Goal: Information Seeking & Learning: Understand process/instructions

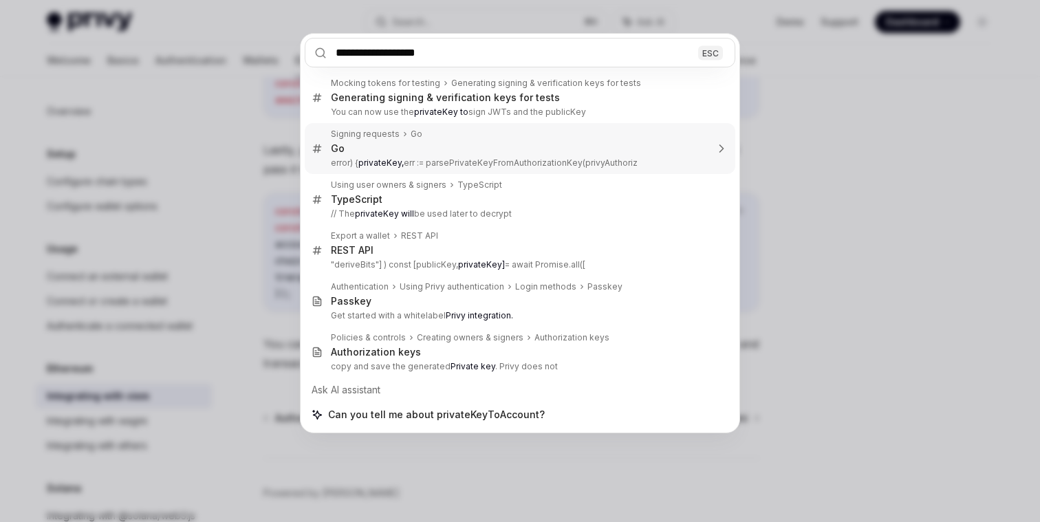
scroll to position [34, 0]
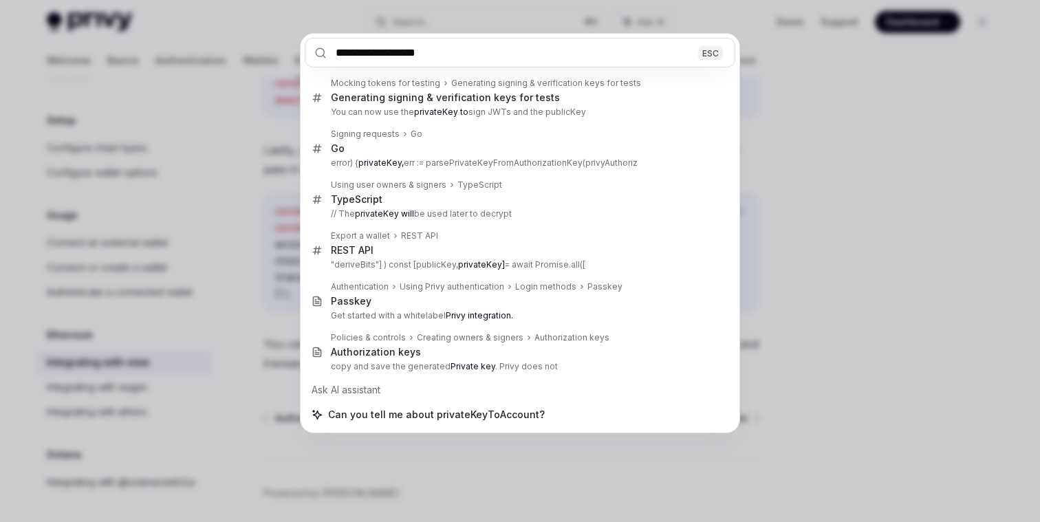
click at [432, 56] on input "**********" at bounding box center [520, 53] width 430 height 30
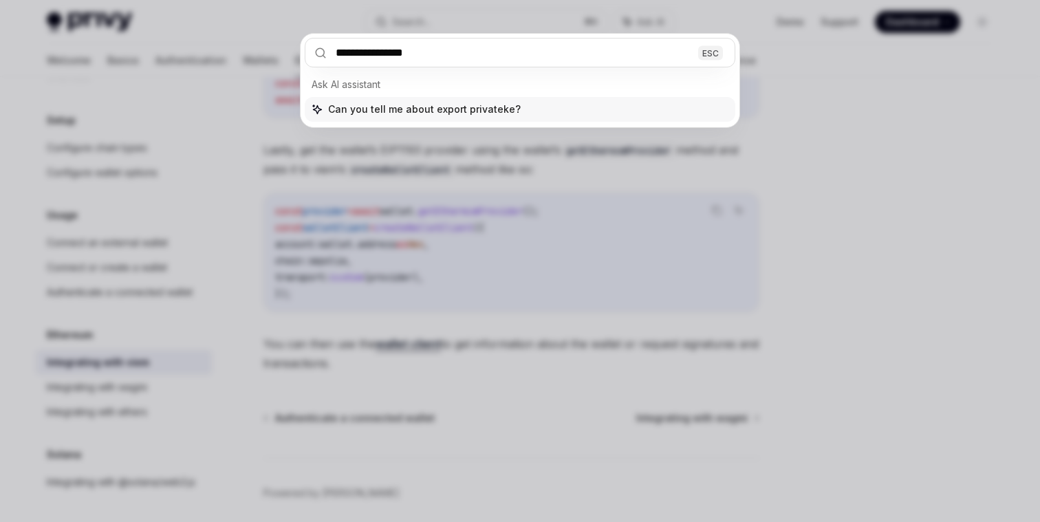
type input "**********"
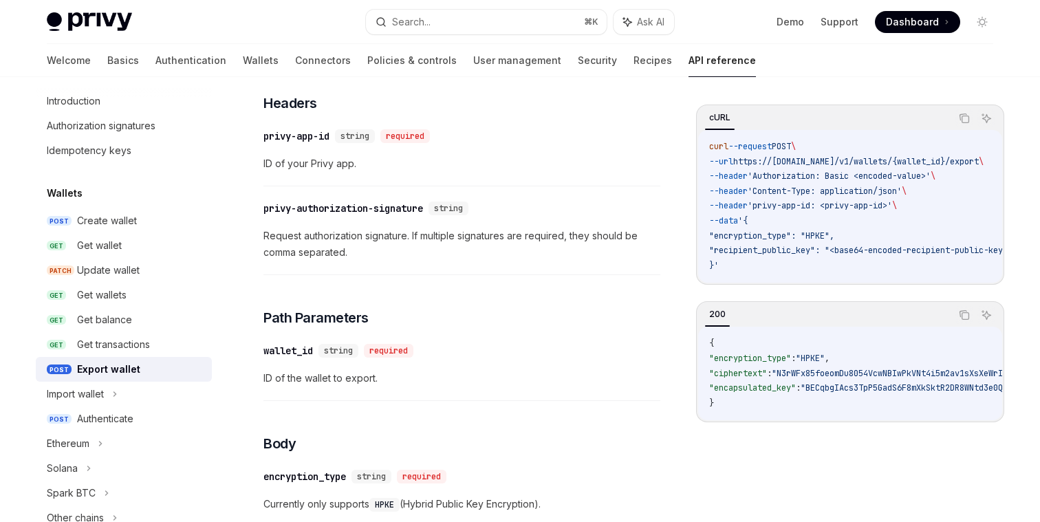
scroll to position [355, 0]
type textarea "*"
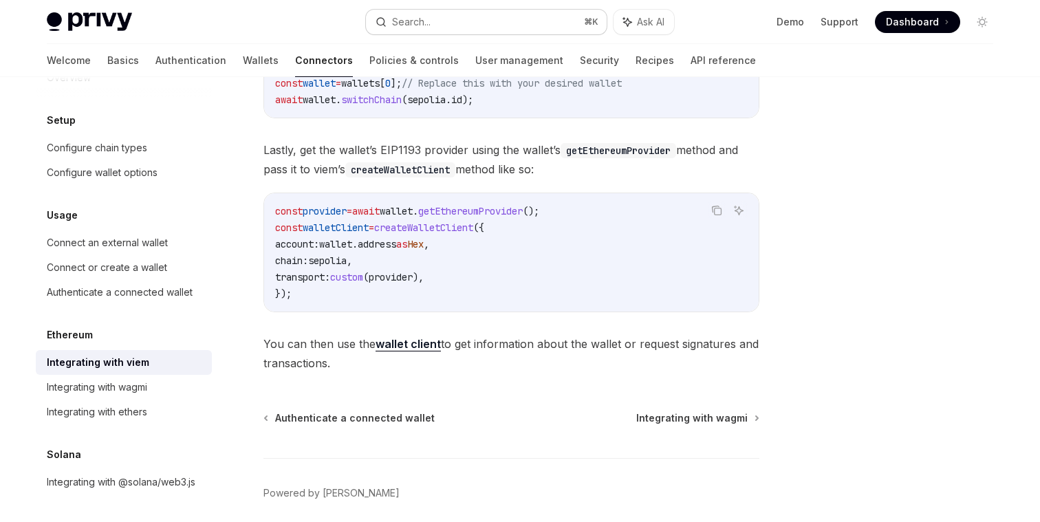
click at [455, 21] on button "Search... ⌘ K" at bounding box center [486, 22] width 241 height 25
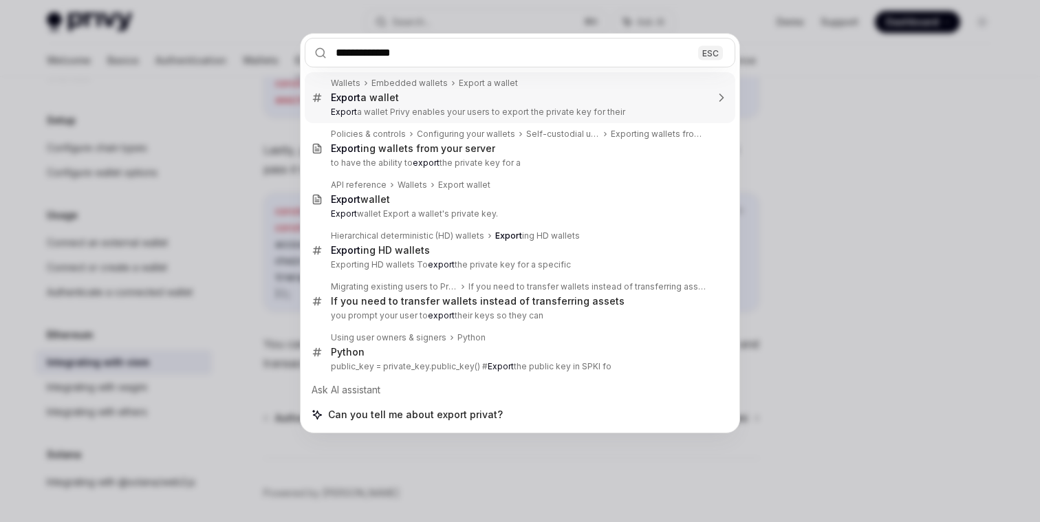
type input "**********"
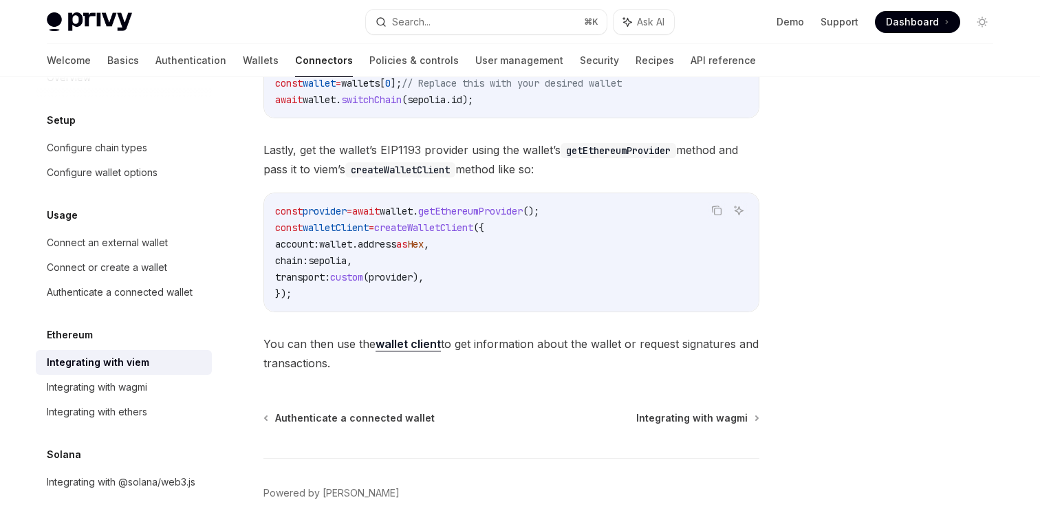
scroll to position [77, 0]
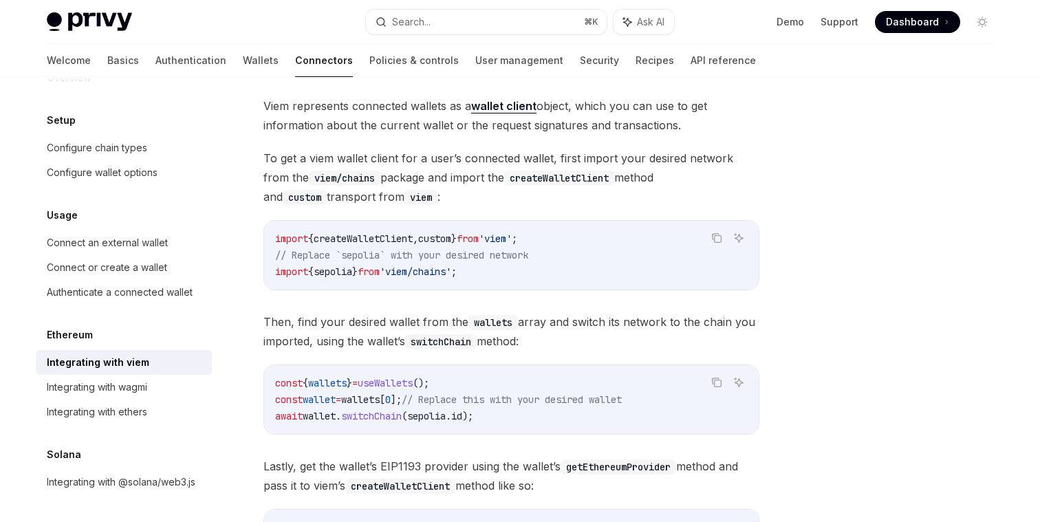
type textarea "*"
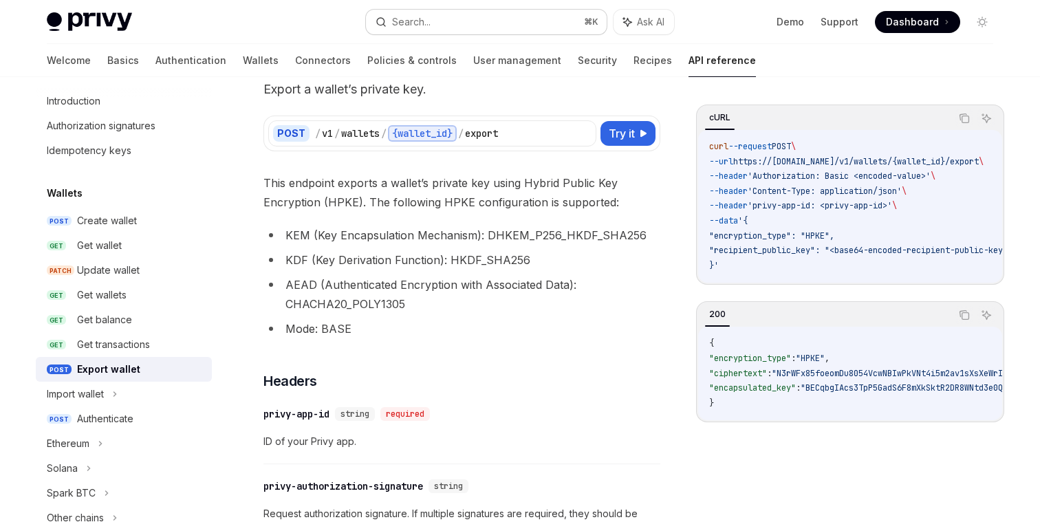
click at [400, 14] on div "Search..." at bounding box center [411, 22] width 39 height 17
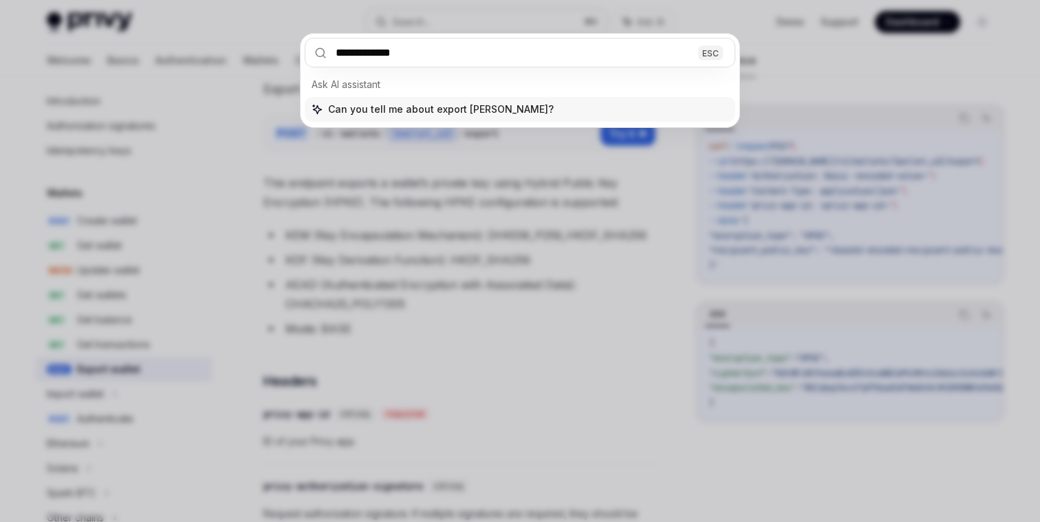
type input "**********"
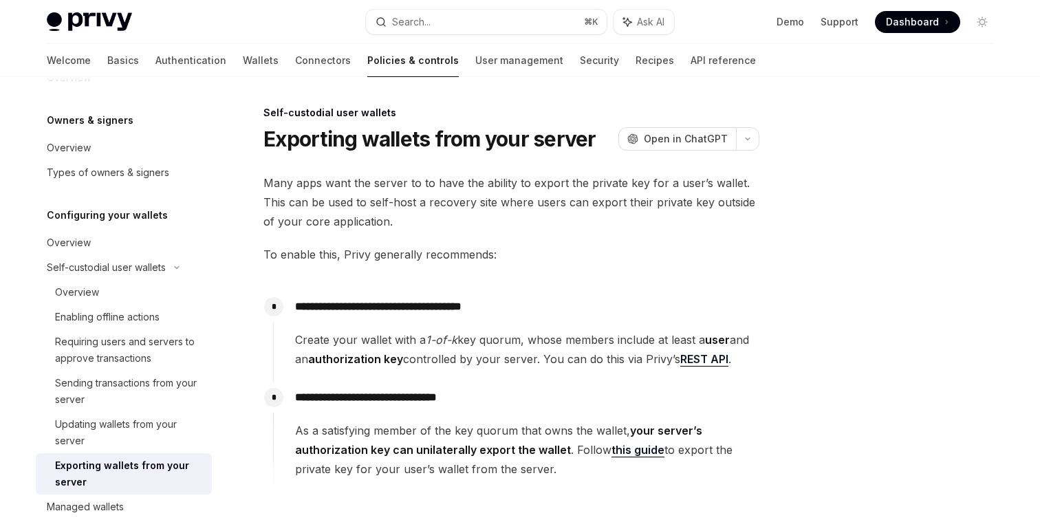
scroll to position [55, 0]
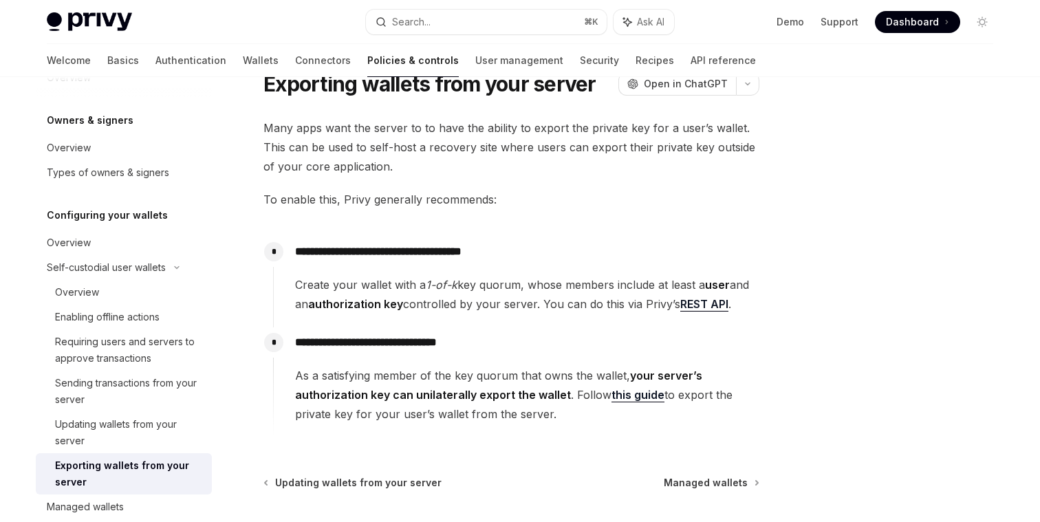
click at [633, 396] on link "this guide" at bounding box center [637, 395] width 53 height 14
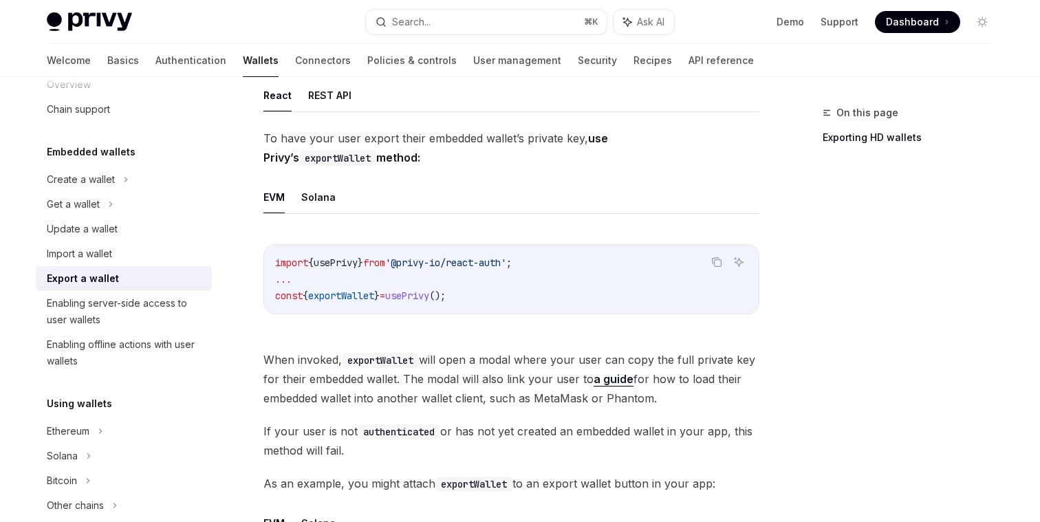
scroll to position [254, 0]
click at [544, 362] on span "When invoked, exportWallet will open a modal where your user can copy the full …" at bounding box center [511, 380] width 496 height 58
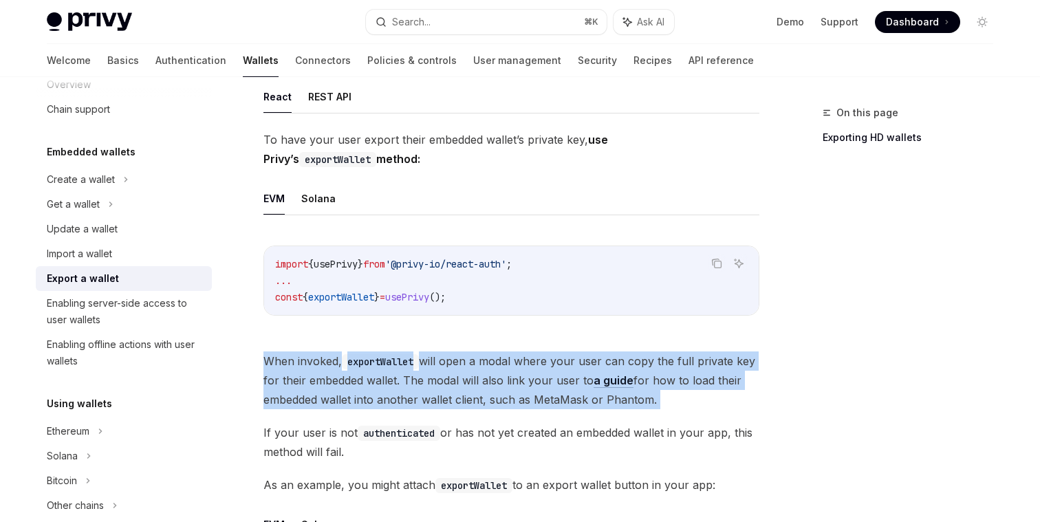
click at [544, 362] on span "When invoked, exportWallet will open a modal where your user can copy the full …" at bounding box center [511, 380] width 496 height 58
click at [501, 386] on span "When invoked, exportWallet will open a modal where your user can copy the full …" at bounding box center [511, 380] width 496 height 58
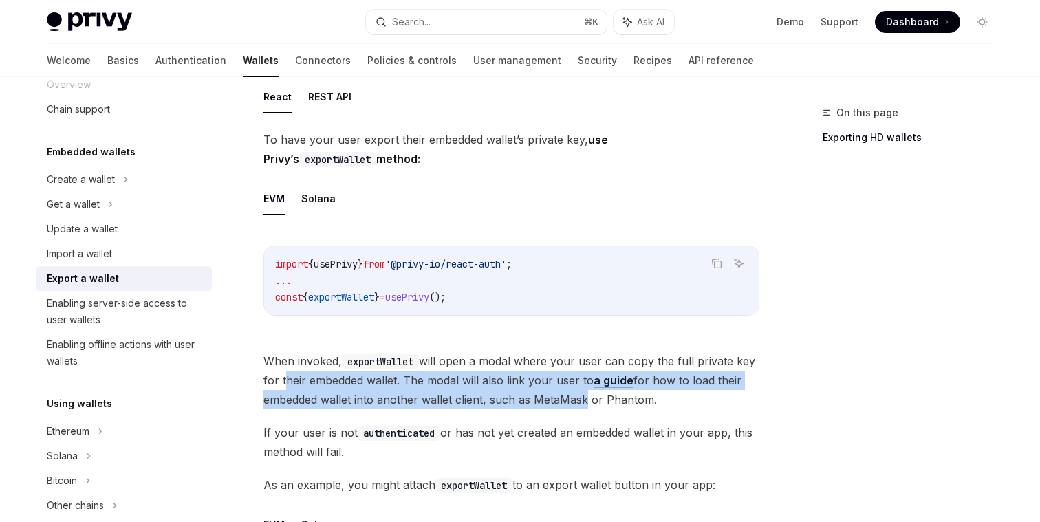
drag, startPoint x: 281, startPoint y: 379, endPoint x: 580, endPoint y: 396, distance: 299.6
click at [580, 396] on span "When invoked, exportWallet will open a modal where your user can copy the full …" at bounding box center [511, 380] width 496 height 58
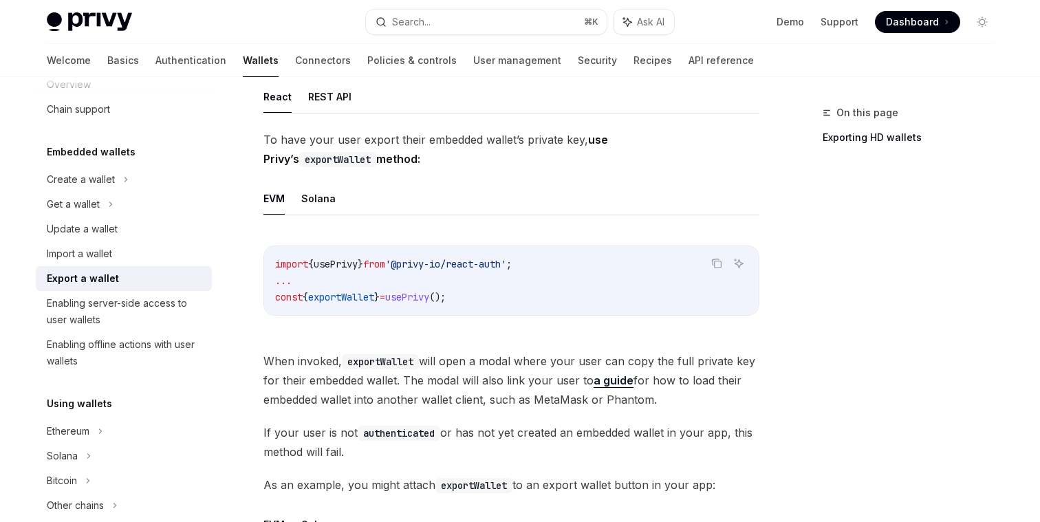
click at [576, 396] on span "When invoked, exportWallet will open a modal where your user can copy the full …" at bounding box center [511, 380] width 496 height 58
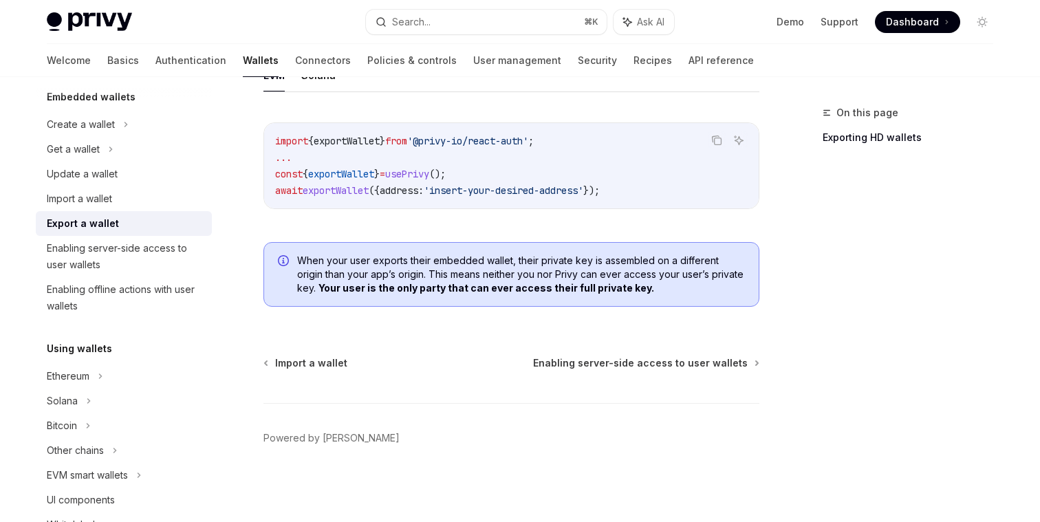
scroll to position [94, 0]
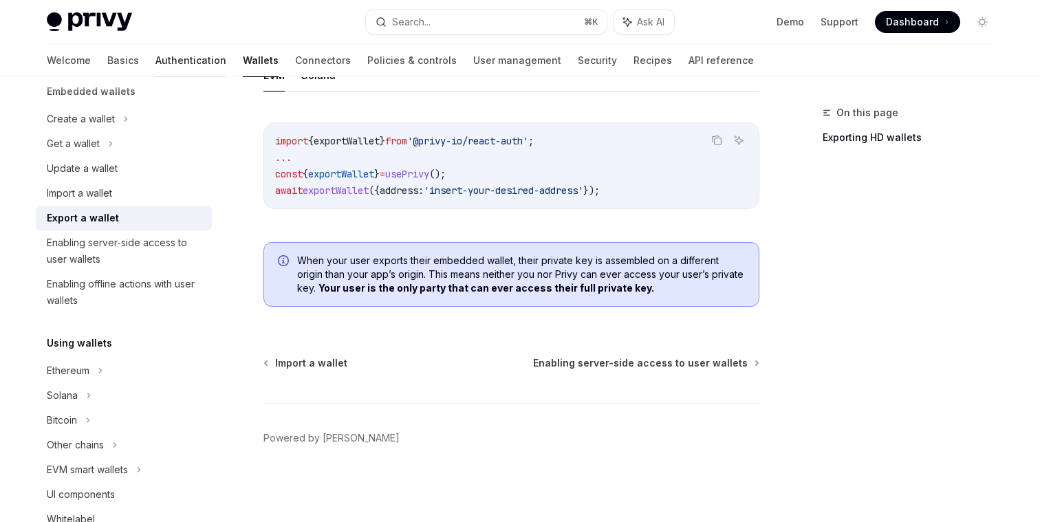
click at [155, 61] on link "Authentication" at bounding box center [190, 60] width 71 height 33
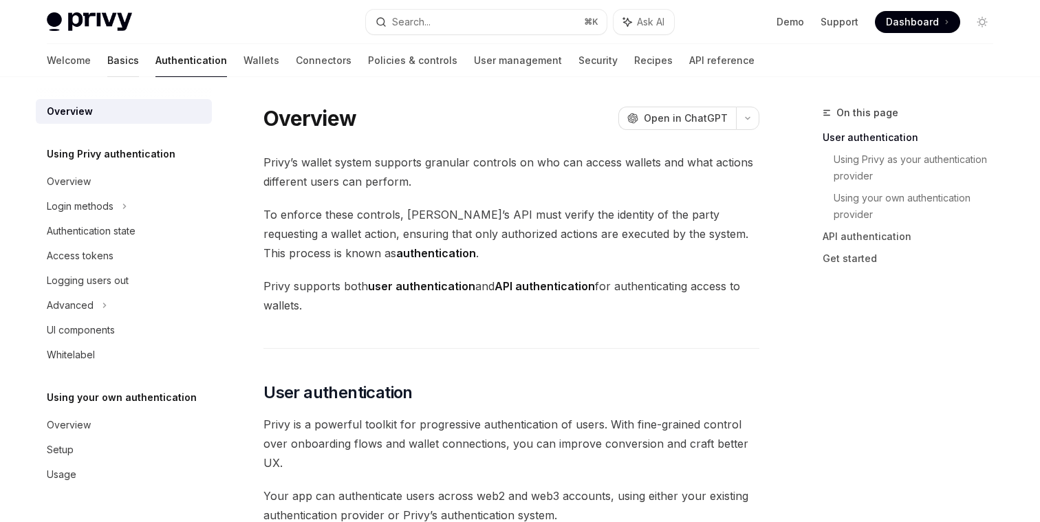
click at [107, 59] on link "Basics" at bounding box center [123, 60] width 32 height 33
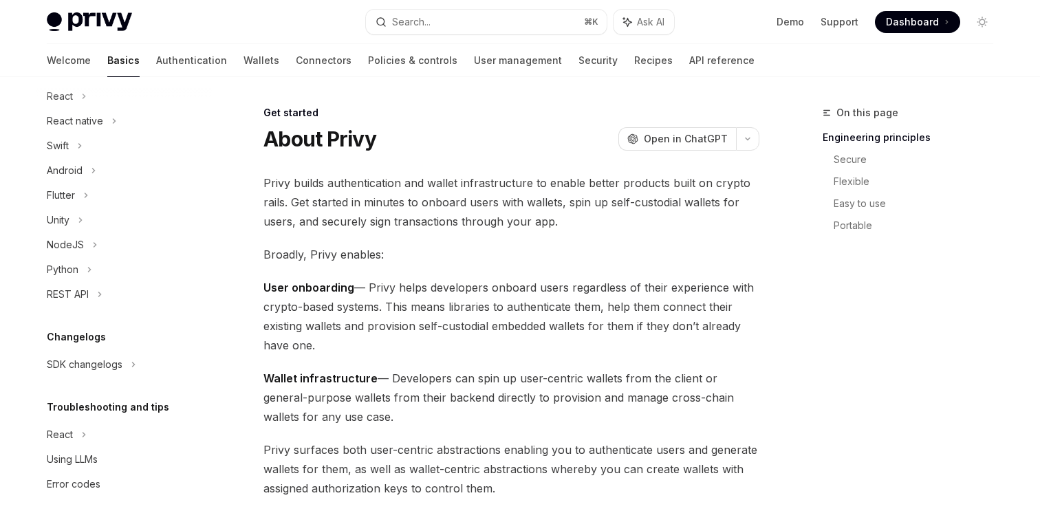
scroll to position [185, 0]
click at [243, 52] on link "Wallets" at bounding box center [261, 60] width 36 height 33
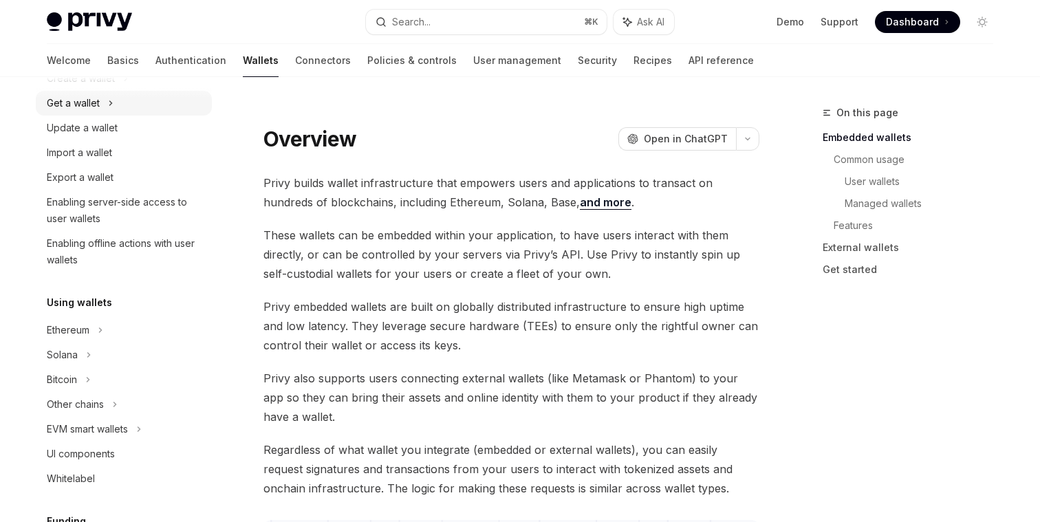
scroll to position [149, 0]
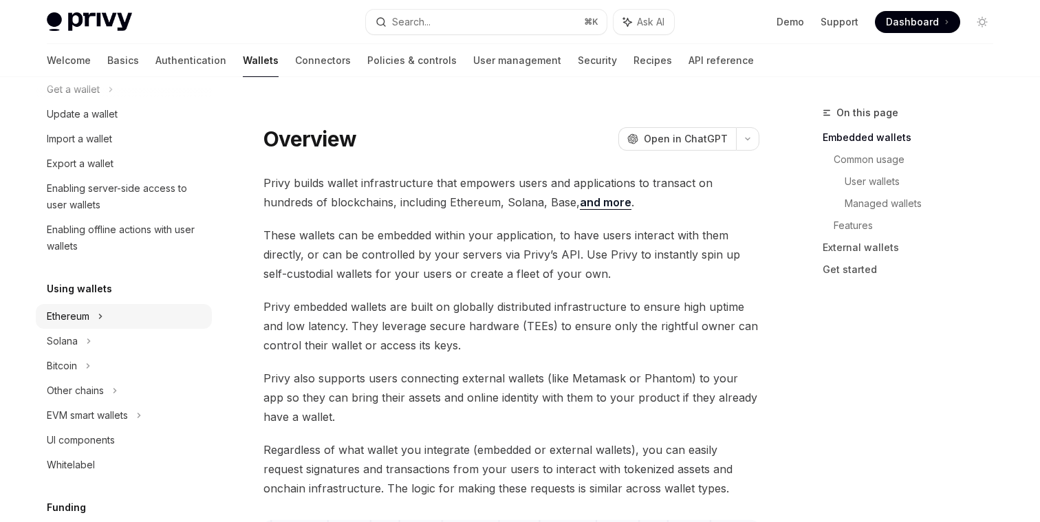
click at [108, 77] on div "Ethereum" at bounding box center [124, 64] width 176 height 25
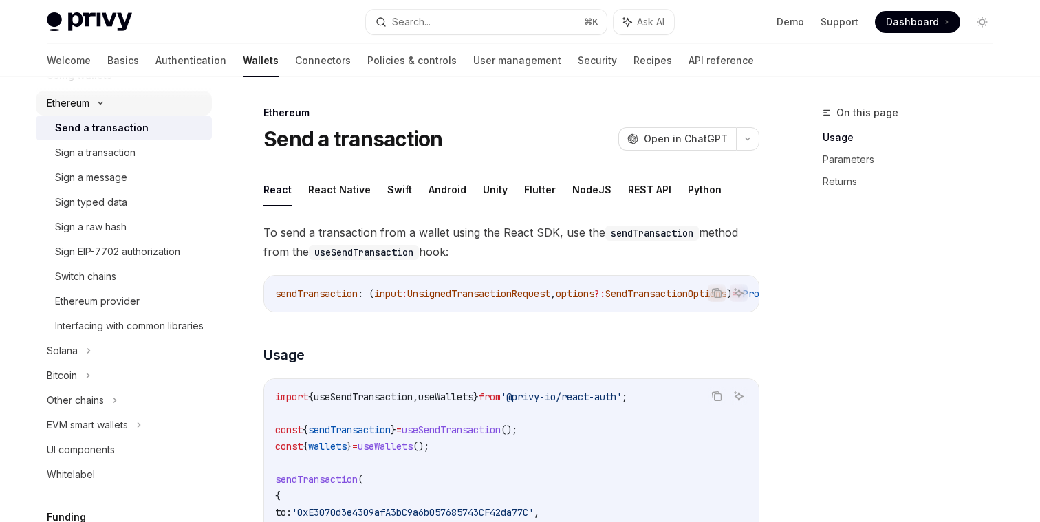
scroll to position [368, 0]
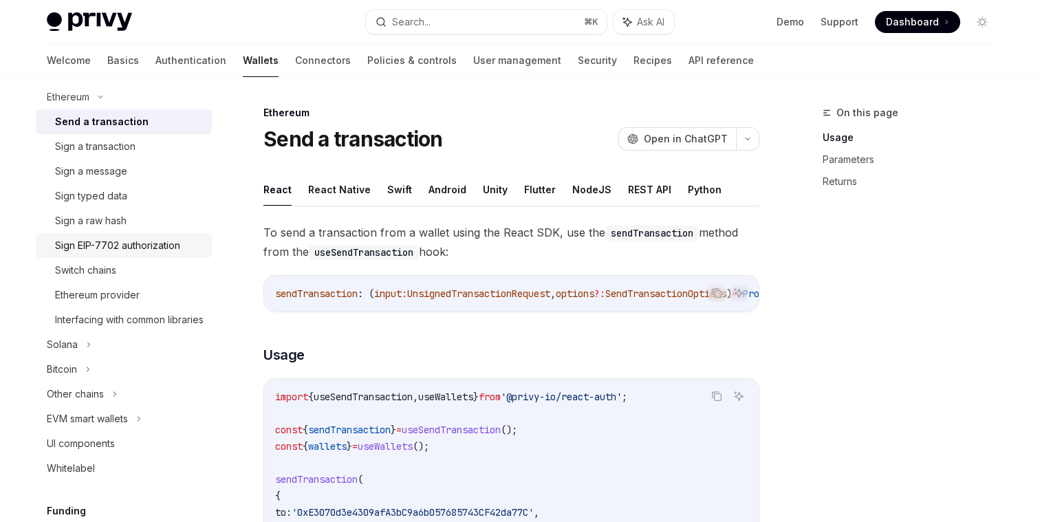
click at [123, 234] on link "Sign EIP-7702 authorization" at bounding box center [124, 245] width 176 height 25
type textarea "*"
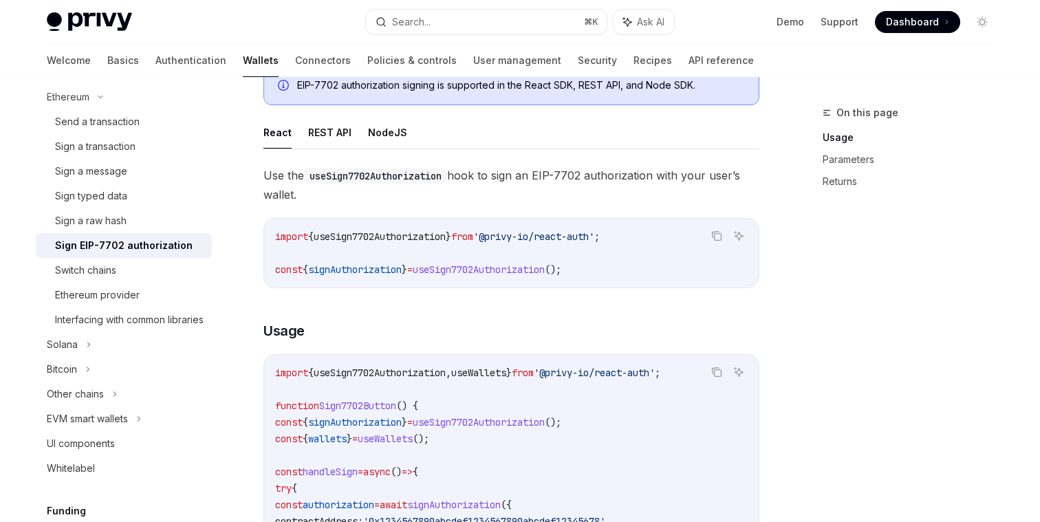
scroll to position [329, 0]
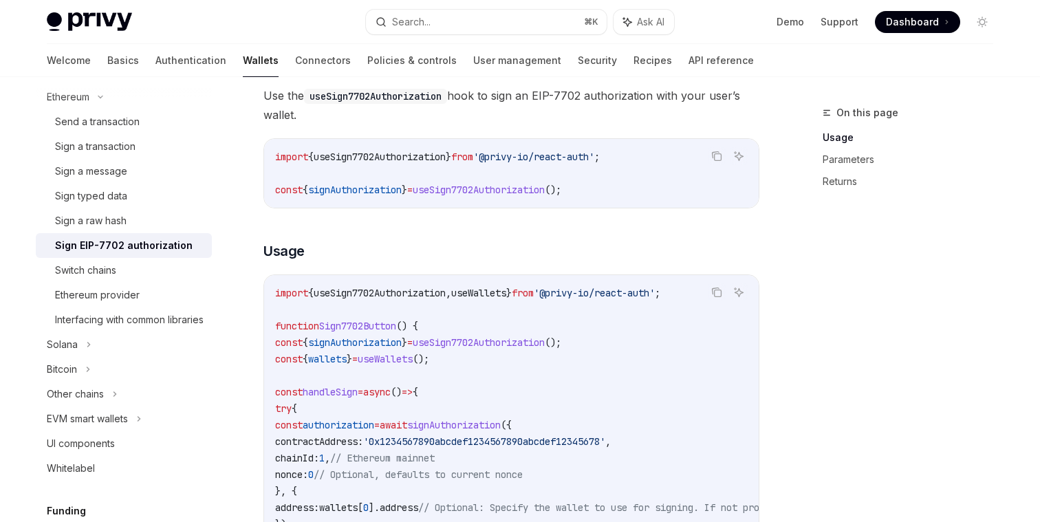
click at [331, 188] on span "signAuthorization" at bounding box center [355, 190] width 94 height 12
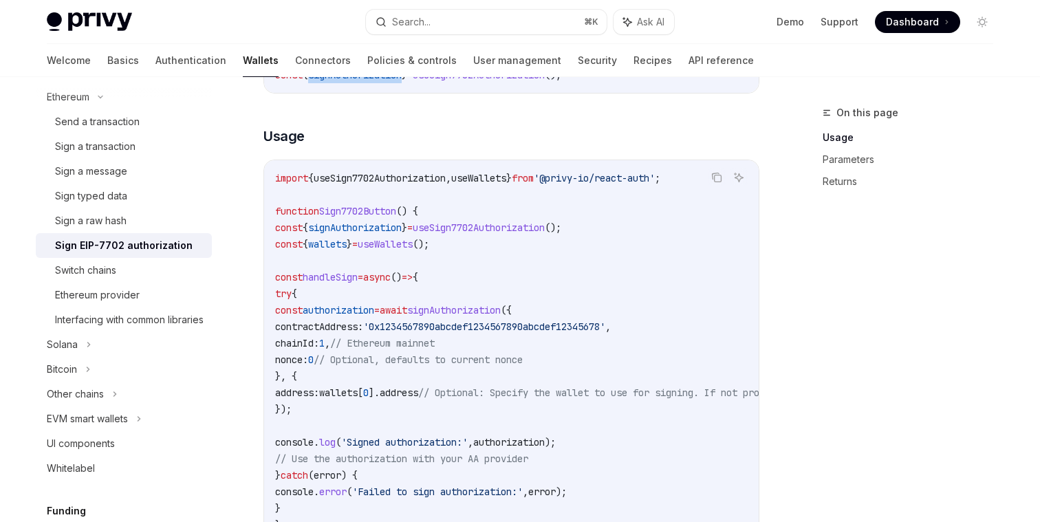
scroll to position [443, 0]
click at [392, 229] on span "signAuthorization" at bounding box center [355, 229] width 94 height 12
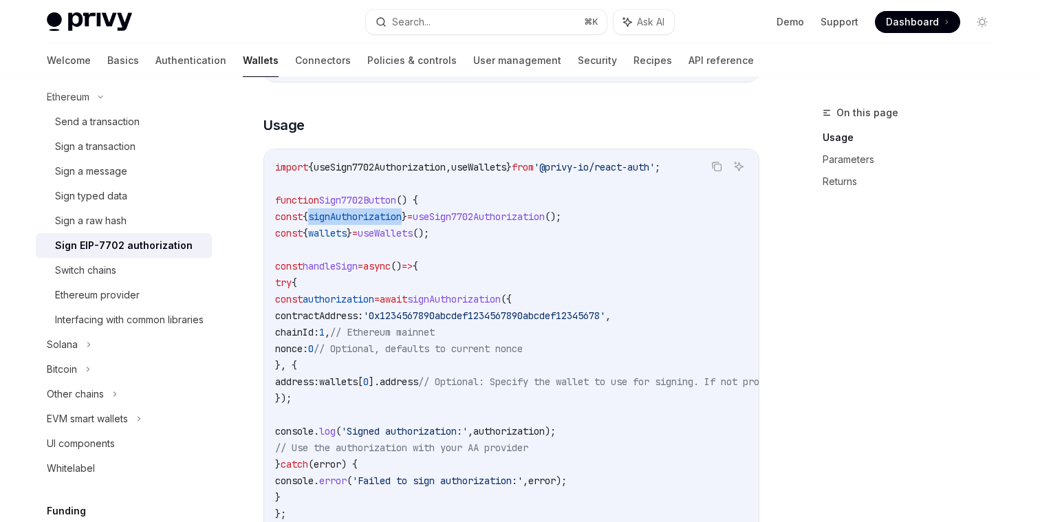
scroll to position [450, 0]
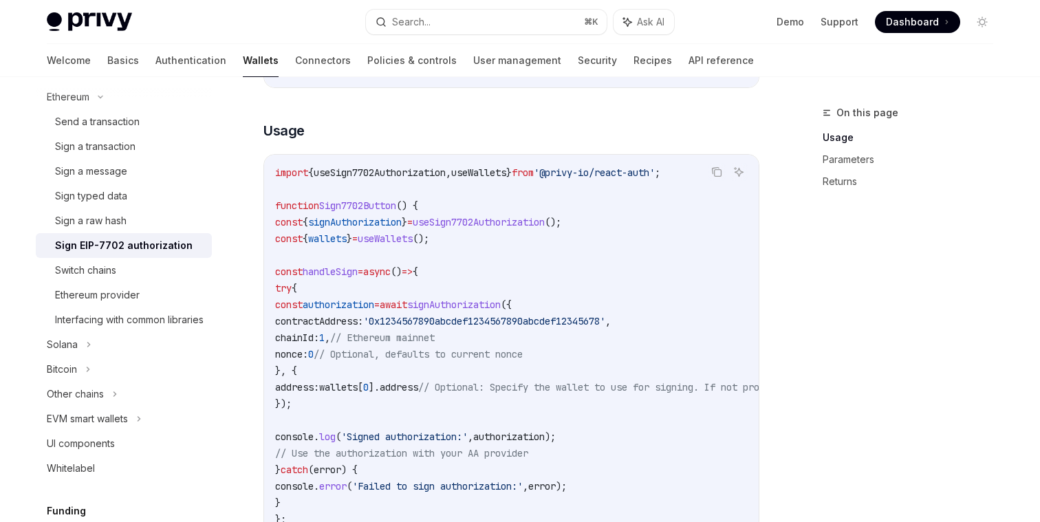
click at [344, 270] on span "handleSign" at bounding box center [330, 271] width 55 height 12
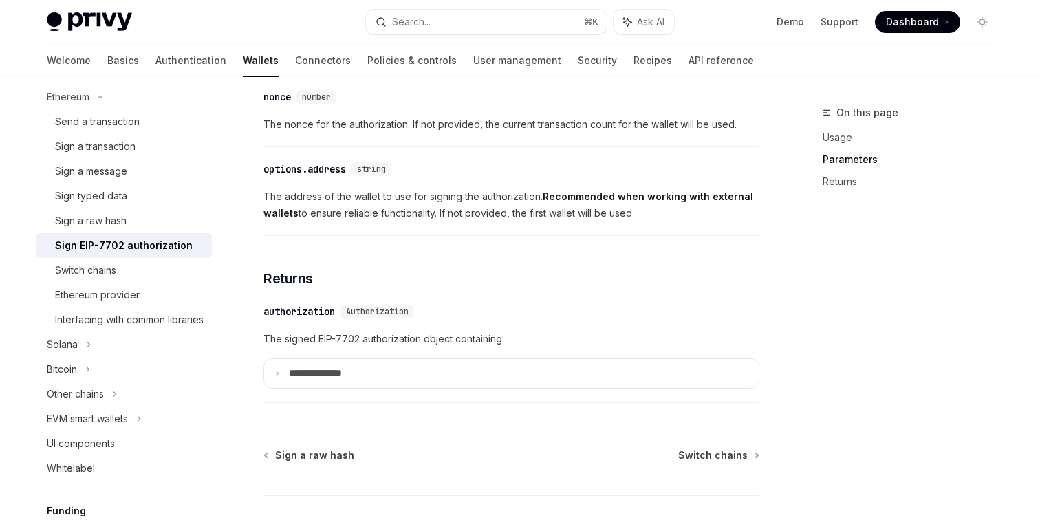
scroll to position [1244, 0]
click at [437, 377] on summary "**********" at bounding box center [511, 372] width 494 height 29
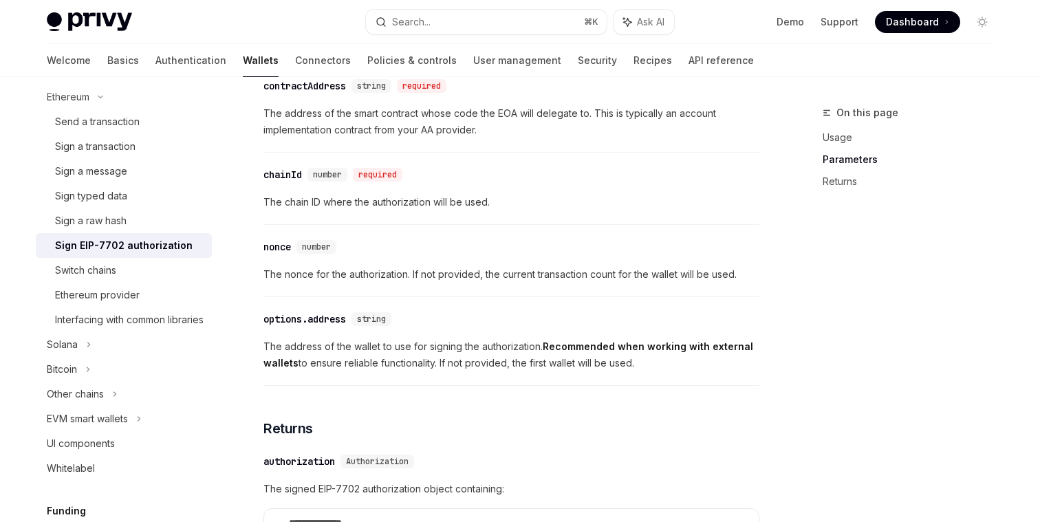
scroll to position [1248, 0]
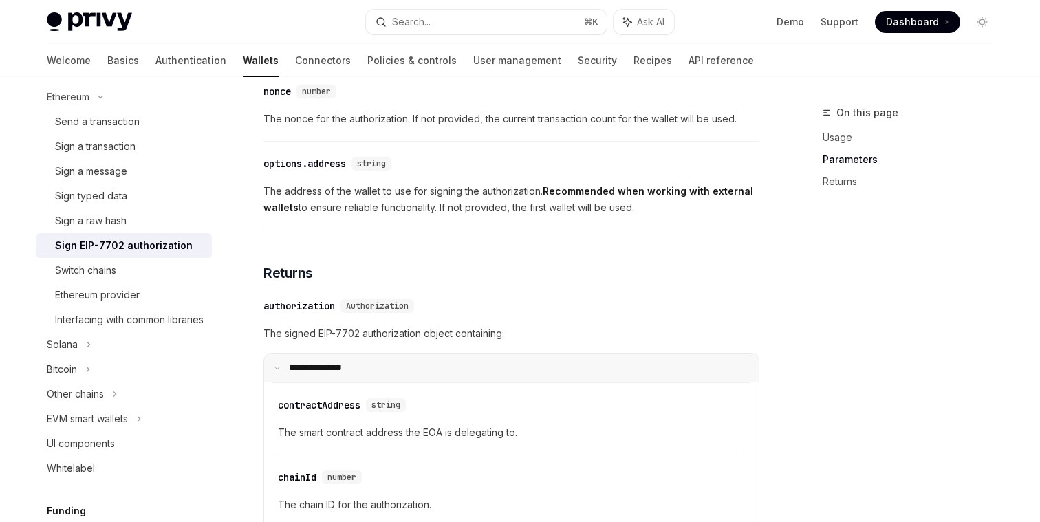
click at [391, 381] on summary "**********" at bounding box center [511, 367] width 494 height 29
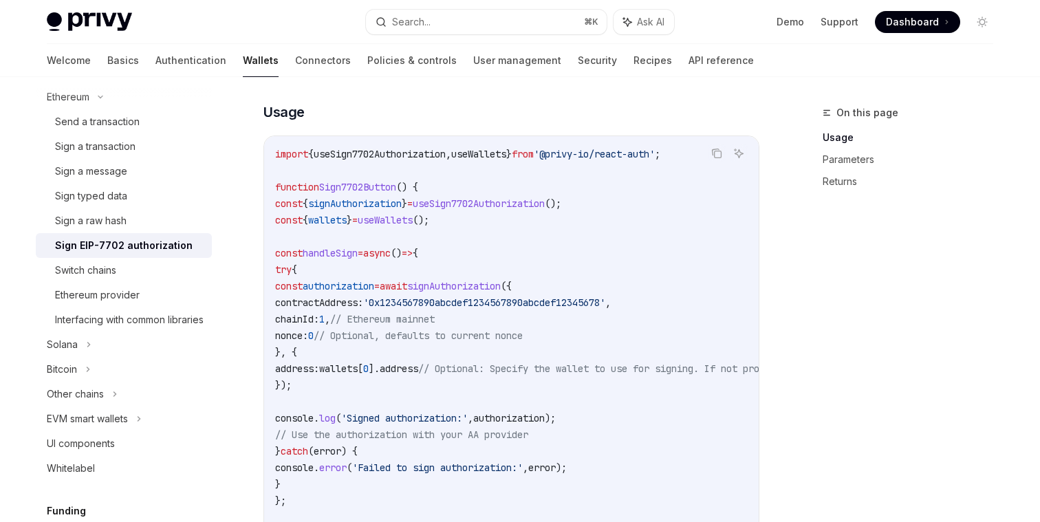
scroll to position [465, 0]
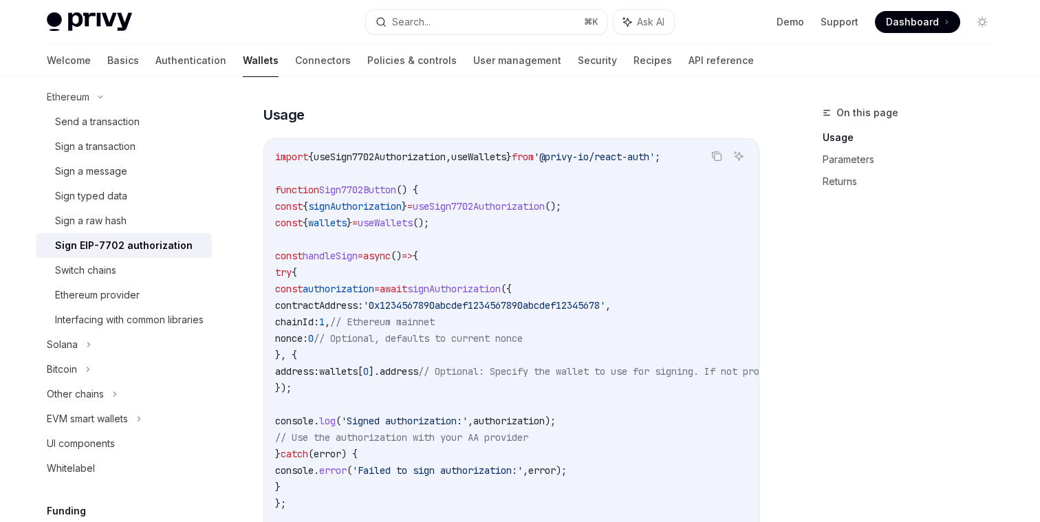
click at [501, 287] on span "signAuthorization" at bounding box center [454, 289] width 94 height 12
click at [506, 210] on span "useSign7702Authorization" at bounding box center [479, 206] width 132 height 12
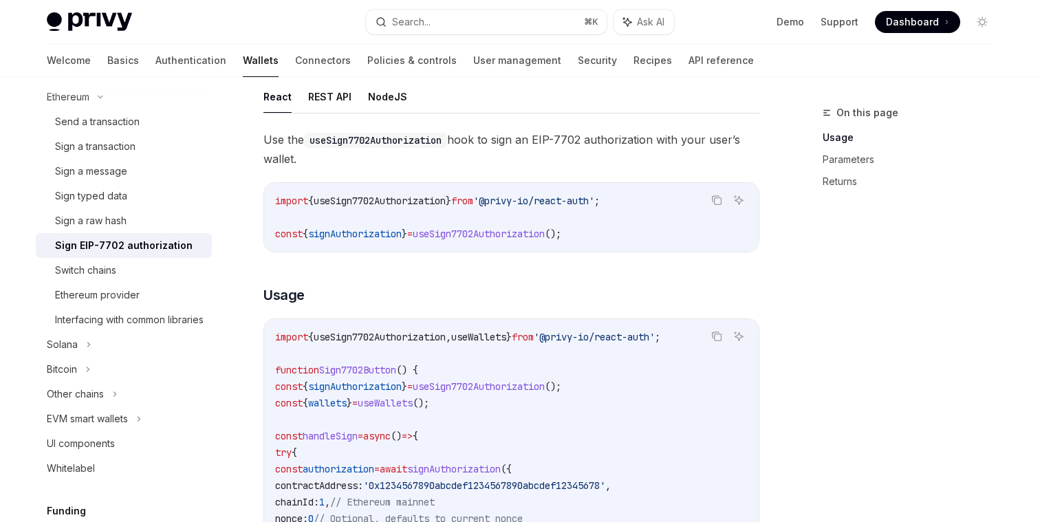
scroll to position [291, 0]
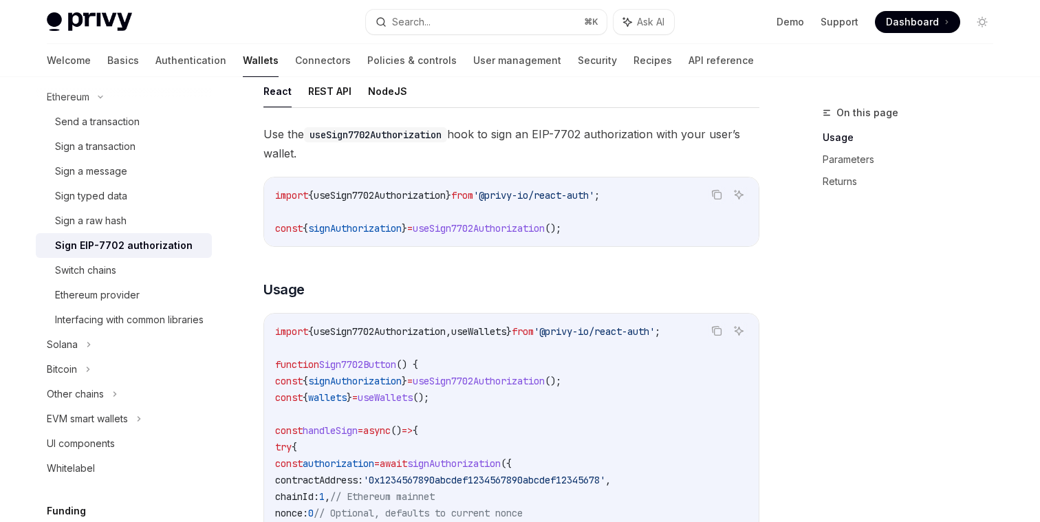
copy span "useSign7702Authorization"
